Goal: Task Accomplishment & Management: Manage account settings

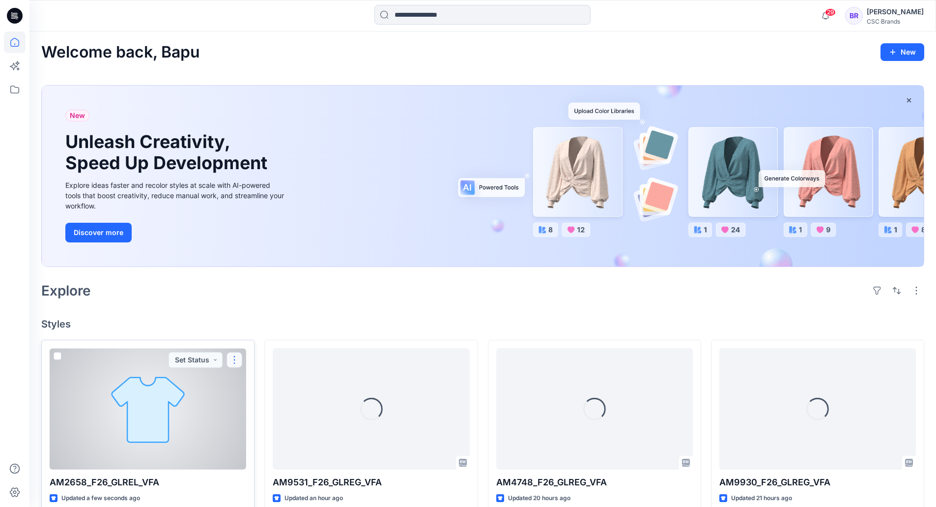
click at [241, 363] on button "button" at bounding box center [234, 360] width 16 height 16
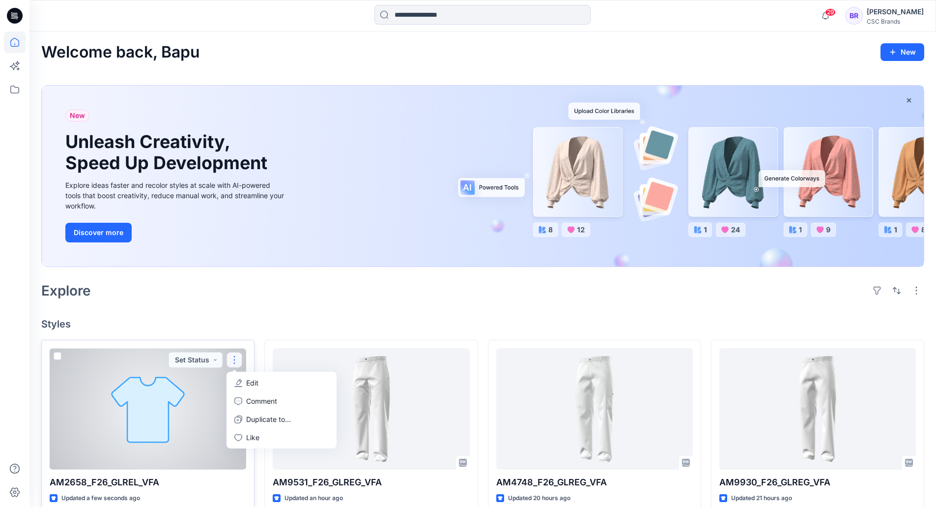
click at [254, 386] on p "Edit" at bounding box center [252, 382] width 12 height 10
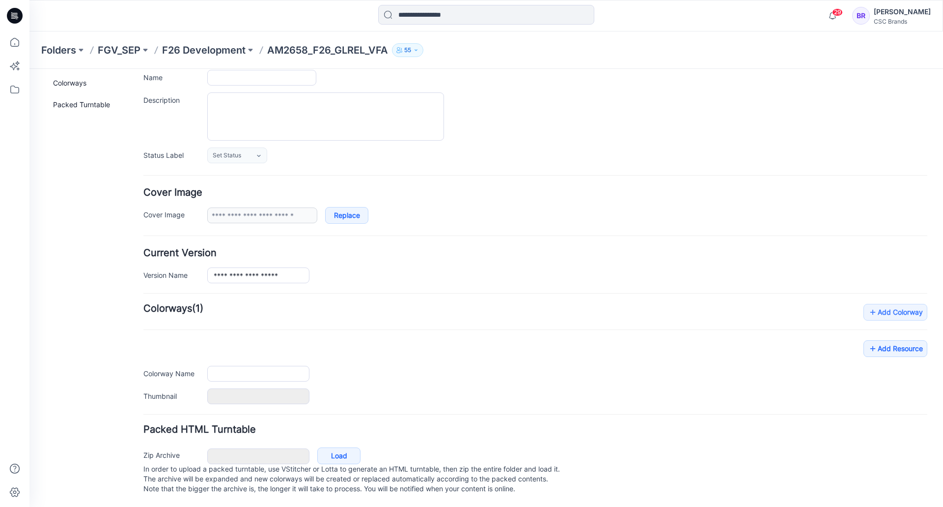
type input "**********"
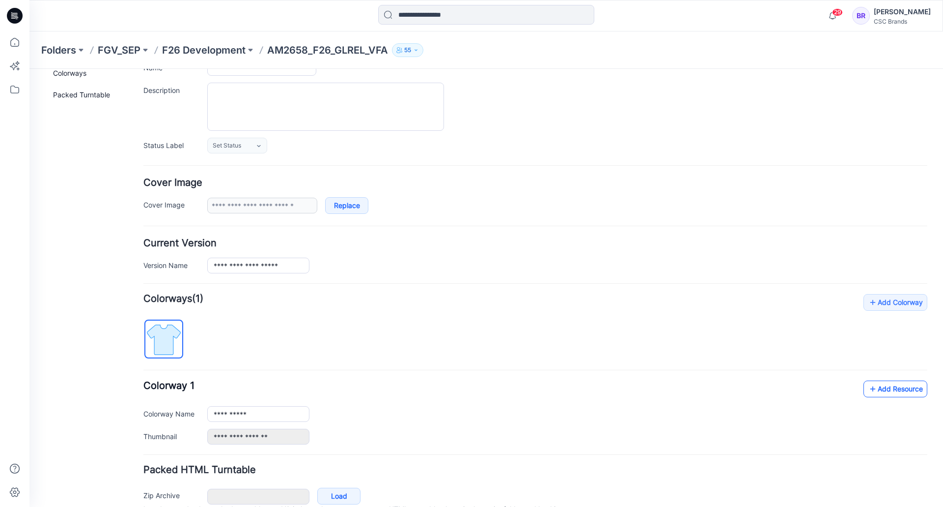
click at [891, 390] on link "Add Resource" at bounding box center [896, 388] width 64 height 17
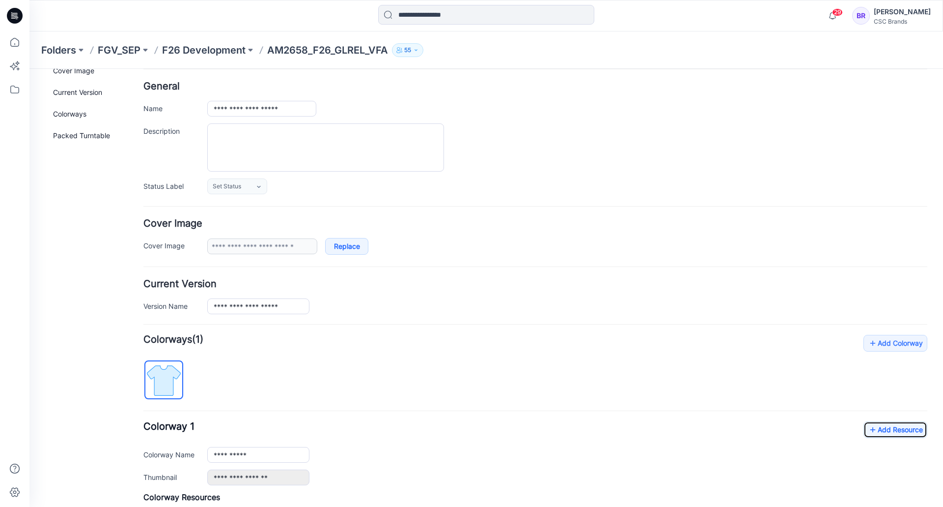
scroll to position [0, 0]
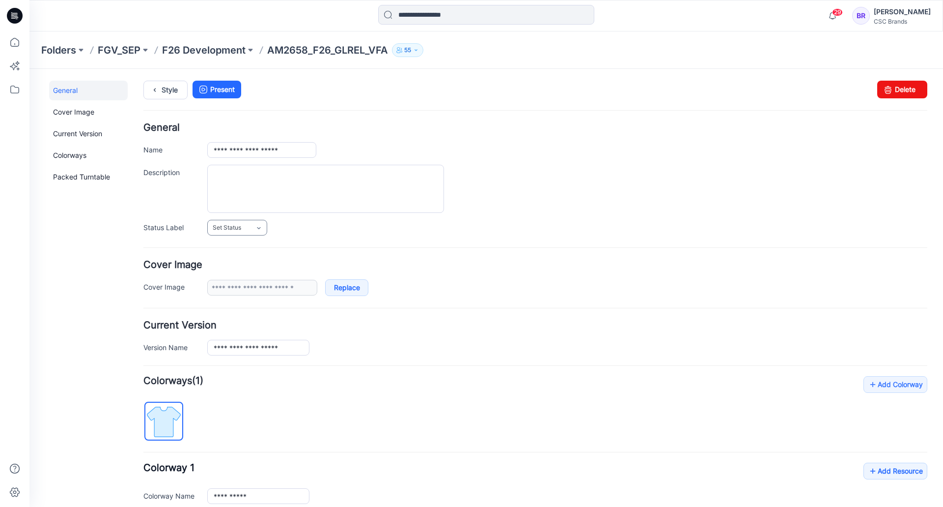
click at [236, 227] on span "Set Status" at bounding box center [227, 228] width 28 height 10
click at [238, 275] on link "Virtual Proto 1" at bounding box center [247, 269] width 75 height 21
click at [250, 233] on link "Virtual Proto 1" at bounding box center [237, 228] width 60 height 16
click at [252, 336] on link "F/A Virtual" at bounding box center [247, 334] width 75 height 21
click at [170, 87] on link "Style" at bounding box center [165, 90] width 44 height 19
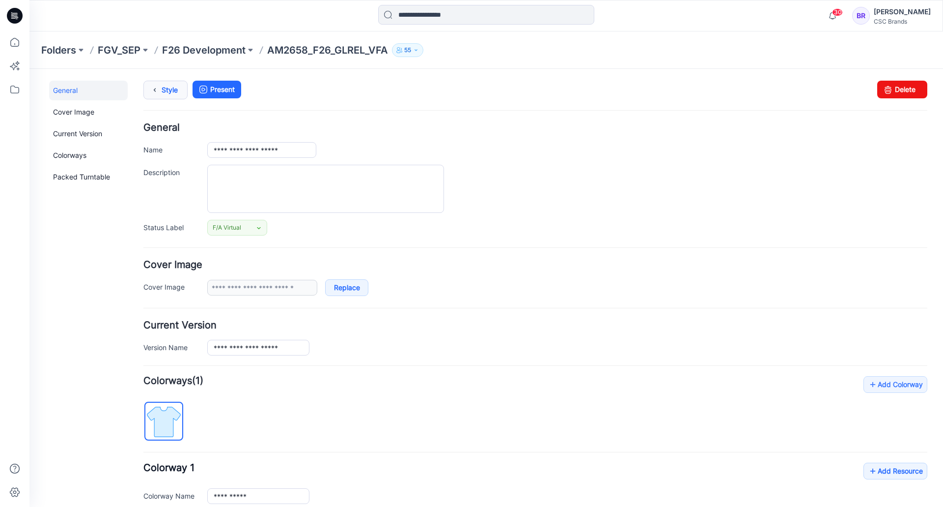
click at [168, 93] on link "Style" at bounding box center [165, 90] width 44 height 19
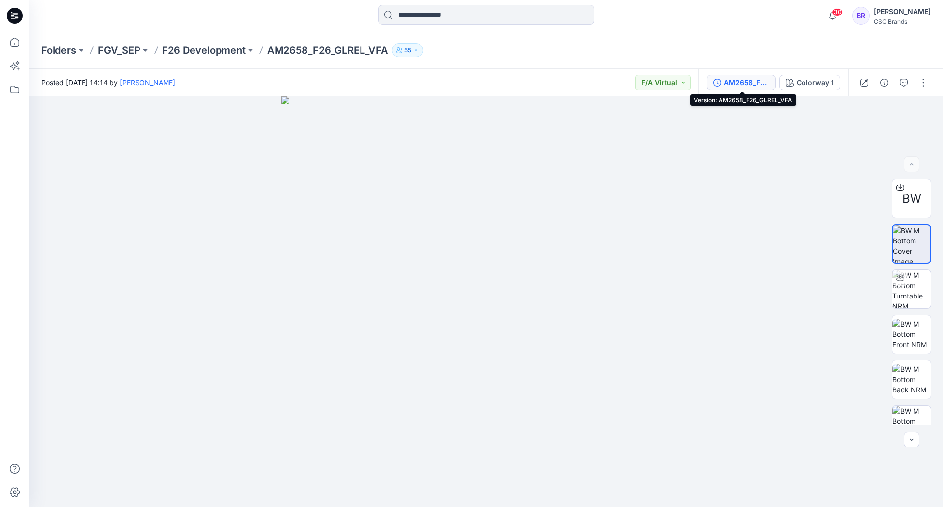
click at [735, 81] on div "AM2658_F26_GLREL_VFA" at bounding box center [746, 82] width 45 height 11
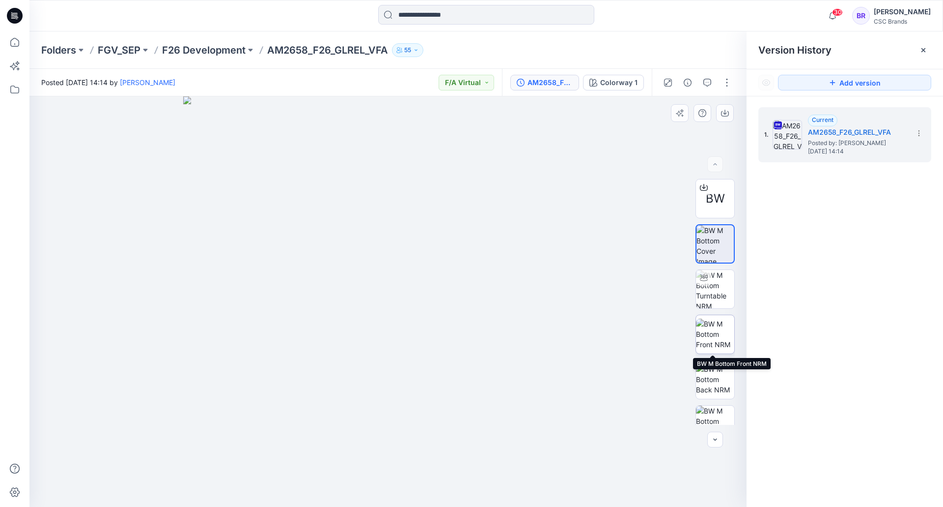
click at [712, 332] on img at bounding box center [715, 333] width 38 height 31
